Goal: Check status: Check status

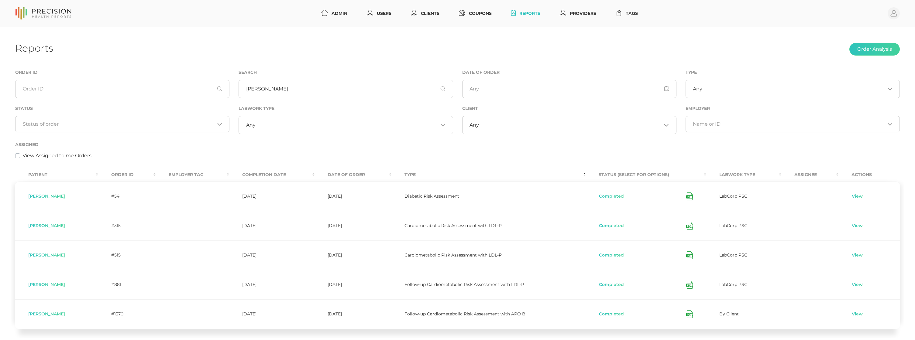
scroll to position [41, 0]
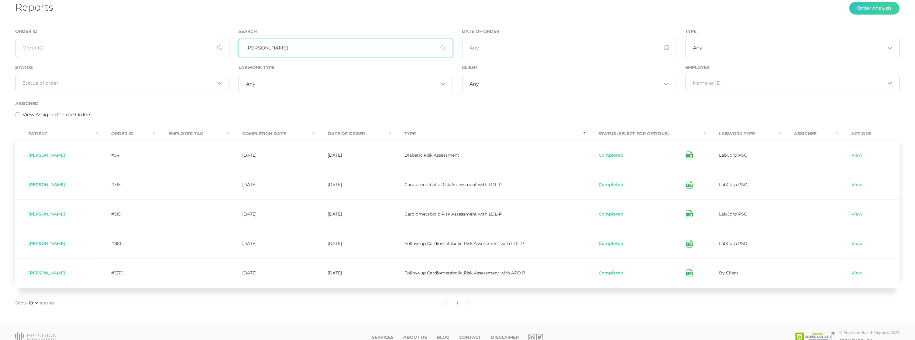
click at [261, 49] on input "[PERSON_NAME]" at bounding box center [345, 48] width 214 height 18
click at [252, 133] on th "Completion Date" at bounding box center [271, 134] width 85 height 14
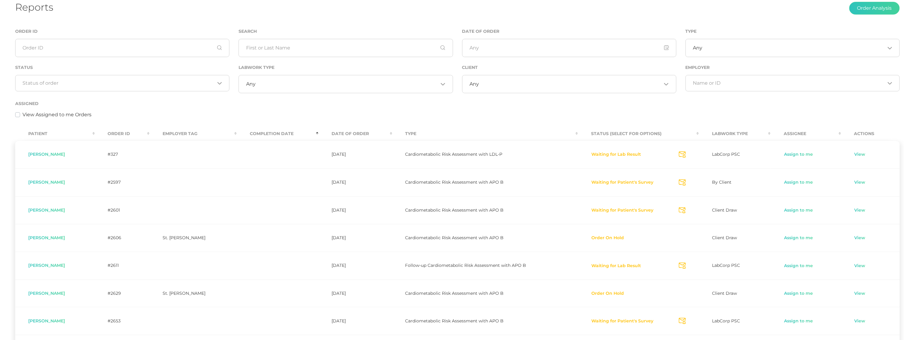
click at [252, 132] on th "Completion Date" at bounding box center [278, 134] width 82 height 14
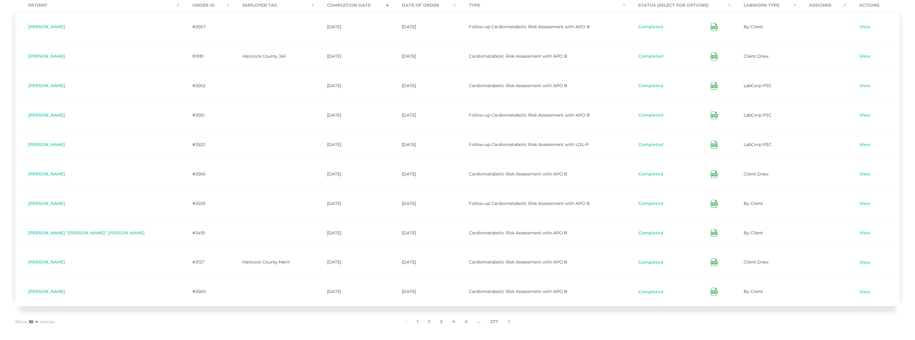
scroll to position [175, 0]
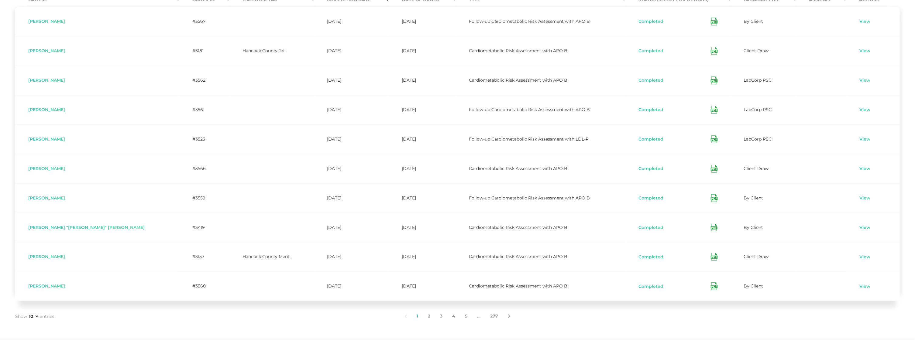
click at [710, 138] on icon at bounding box center [713, 139] width 7 height 8
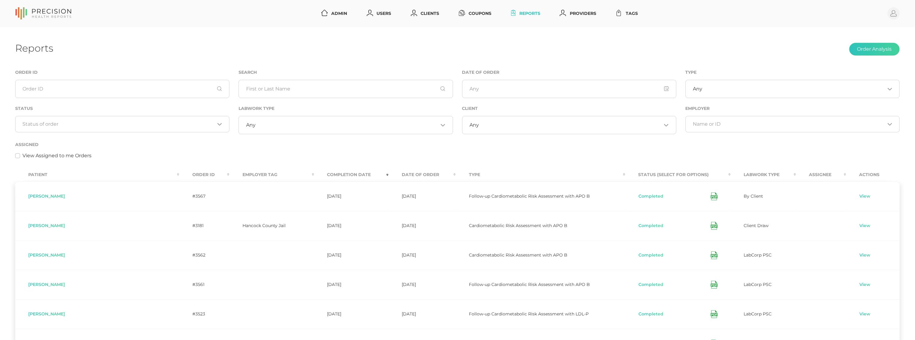
scroll to position [0, 0]
click at [525, 51] on div "Reports Order Analysis" at bounding box center [457, 49] width 884 height 14
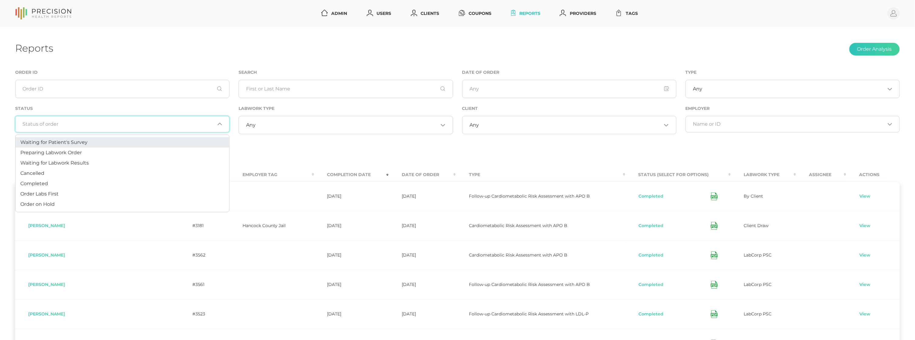
drag, startPoint x: 153, startPoint y: 121, endPoint x: 149, endPoint y: 124, distance: 4.7
click at [153, 121] on input "Search for option" at bounding box center [119, 124] width 192 height 6
click at [113, 154] on li "Preparing Labwork Order" at bounding box center [122, 153] width 214 height 10
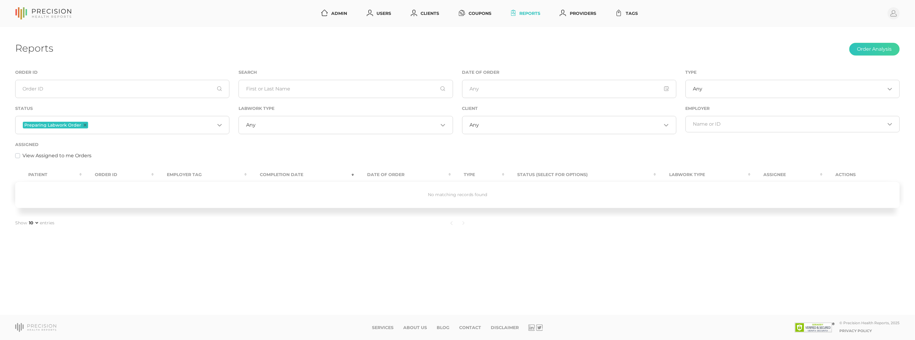
click at [105, 126] on input "Search for option" at bounding box center [151, 125] width 125 height 8
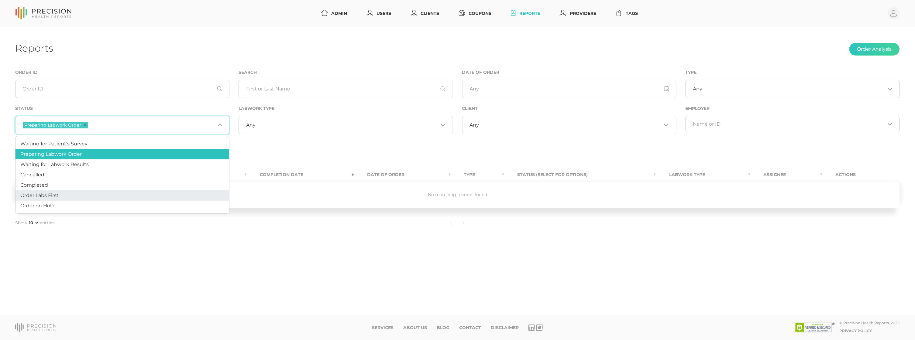
click at [64, 195] on li "Order Labs First" at bounding box center [122, 195] width 214 height 10
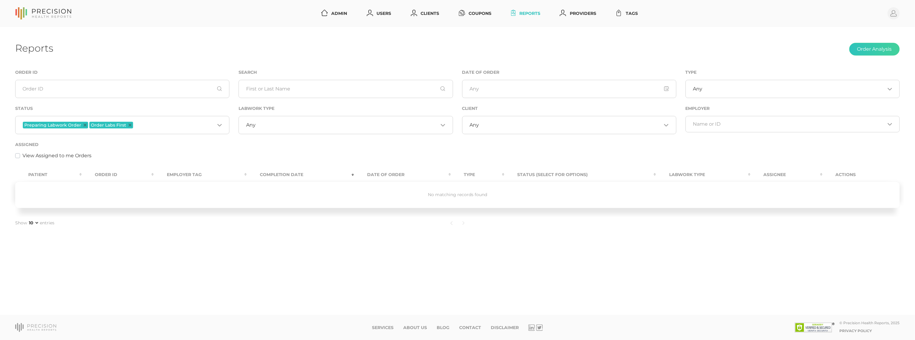
click at [84, 125] on icon "Deselect Preparing Labwork Order" at bounding box center [85, 125] width 3 height 3
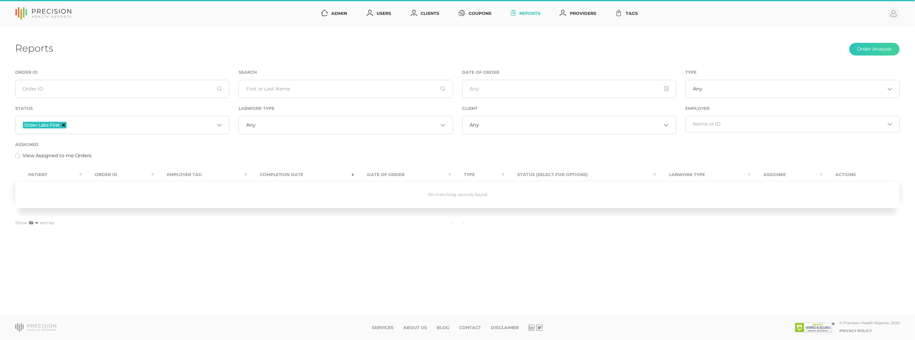
click at [63, 125] on icon "Deselect Order Labs First" at bounding box center [63, 125] width 3 height 3
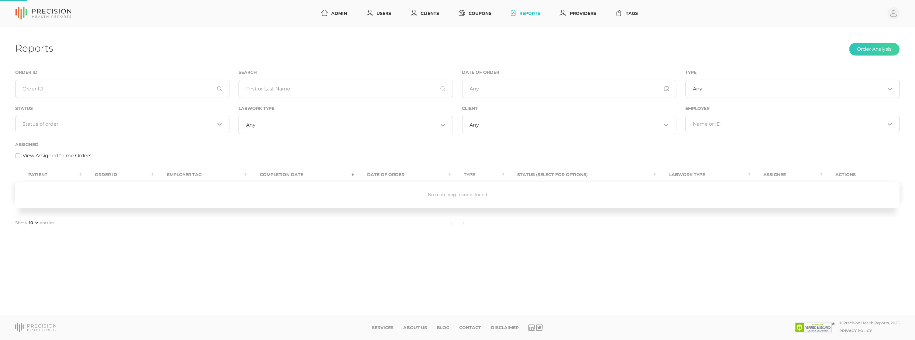
click at [86, 125] on input "Search for option" at bounding box center [119, 124] width 192 height 6
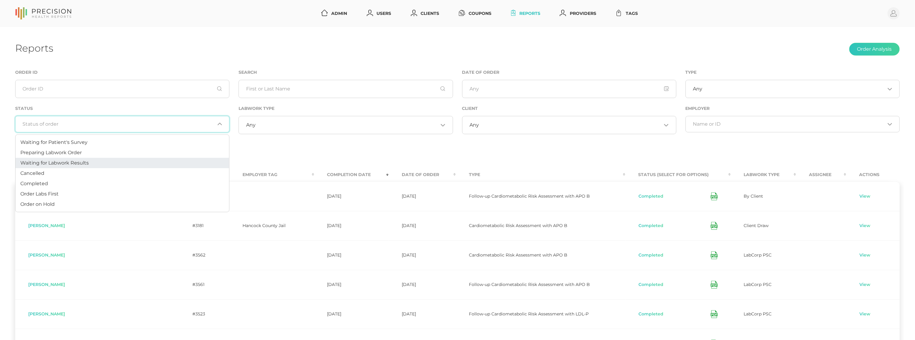
click at [88, 161] on span "Waiting for Labwork Results" at bounding box center [54, 163] width 68 height 6
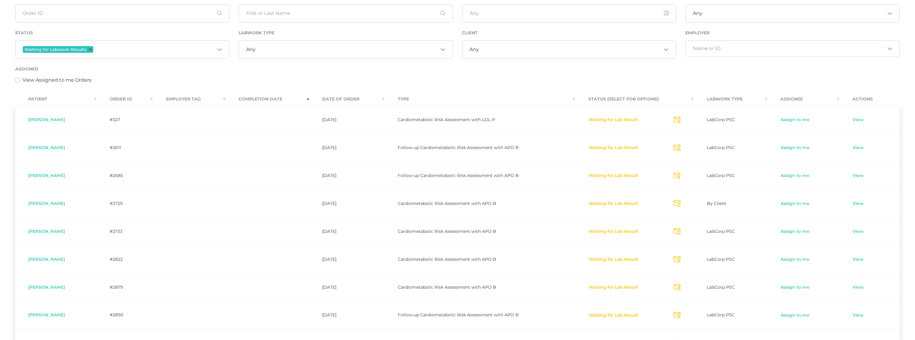
scroll to position [76, 0]
click at [134, 98] on th "Order ID" at bounding box center [125, 99] width 56 height 14
click at [129, 98] on th "Order ID" at bounding box center [125, 99] width 56 height 14
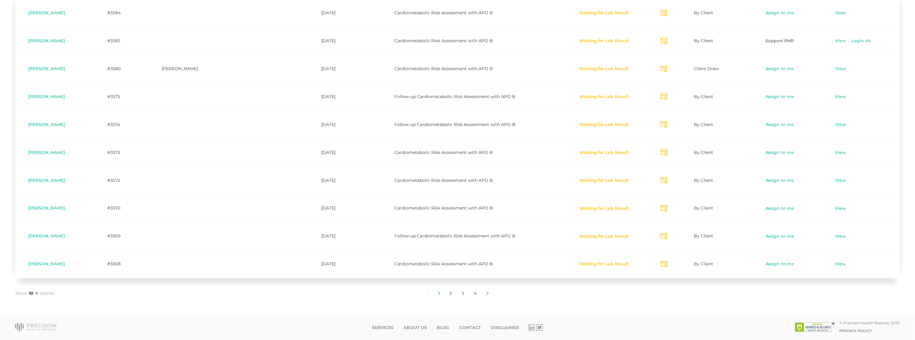
scroll to position [182, 0]
click at [451, 295] on link "2" at bounding box center [450, 294] width 12 height 13
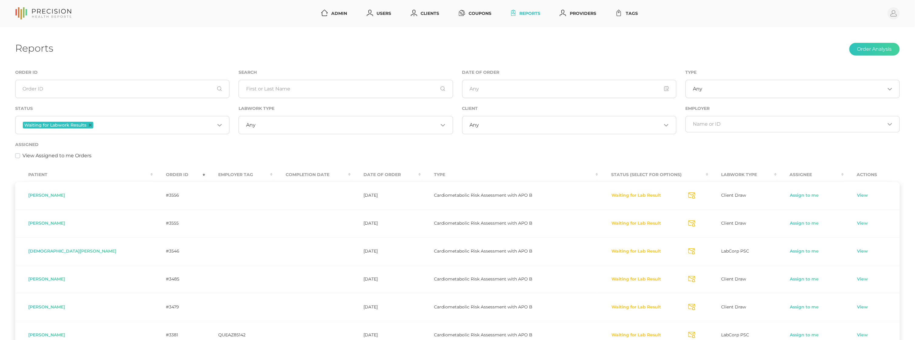
scroll to position [0, 0]
click at [89, 125] on icon "Deselect Waiting for Labwork Results" at bounding box center [90, 125] width 3 height 3
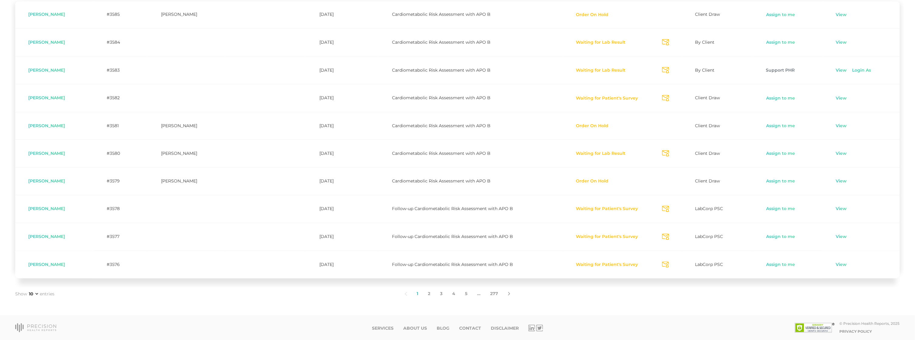
scroll to position [180, 0]
click at [432, 294] on link "2" at bounding box center [429, 294] width 12 height 13
